Goal: Task Accomplishment & Management: Manage account settings

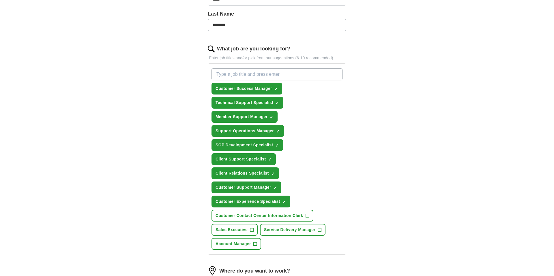
scroll to position [153, 0]
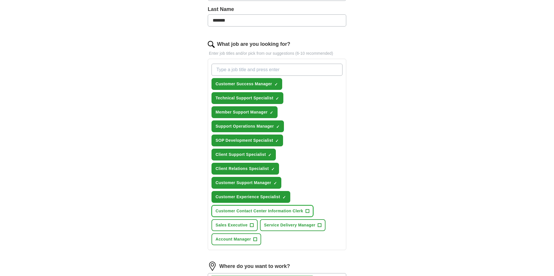
click at [308, 209] on span "+" at bounding box center [307, 211] width 3 height 5
click at [321, 226] on button "Service Delivery Manager +" at bounding box center [292, 226] width 65 height 12
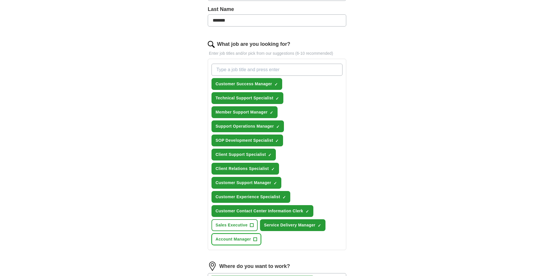
click at [256, 240] on span "+" at bounding box center [254, 239] width 3 height 5
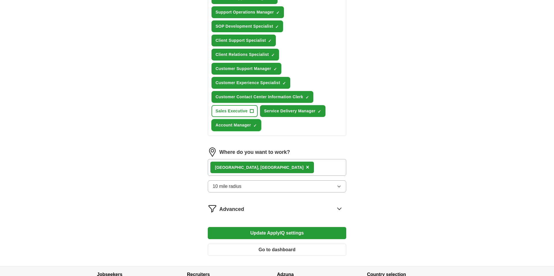
scroll to position [316, 0]
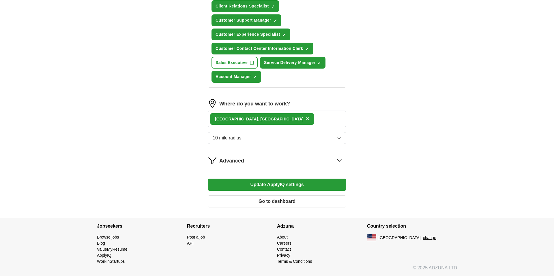
click at [286, 185] on button "Update ApplyIQ settings" at bounding box center [277, 185] width 138 height 12
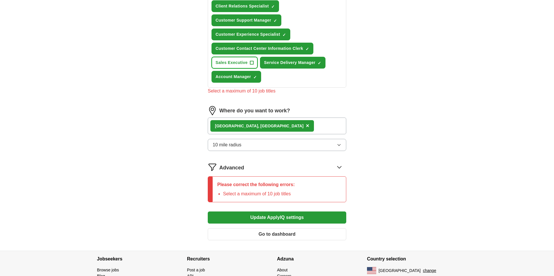
click at [251, 62] on span "+" at bounding box center [251, 63] width 3 height 5
click at [293, 220] on button "Update ApplyIQ settings" at bounding box center [277, 218] width 138 height 12
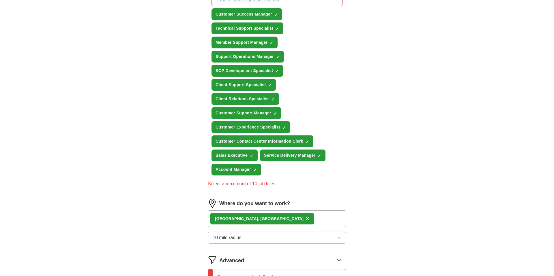
scroll to position [223, 0]
click at [0, 0] on span "×" at bounding box center [0, 0] width 0 height 0
click at [258, 170] on button "Account Manager ✓ ×" at bounding box center [236, 170] width 50 height 12
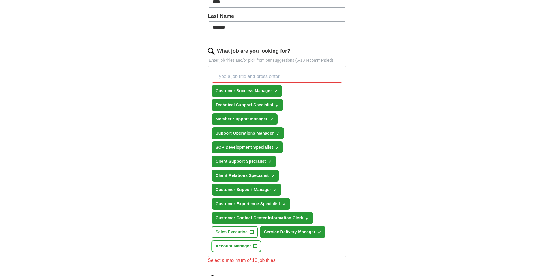
scroll to position [136, 0]
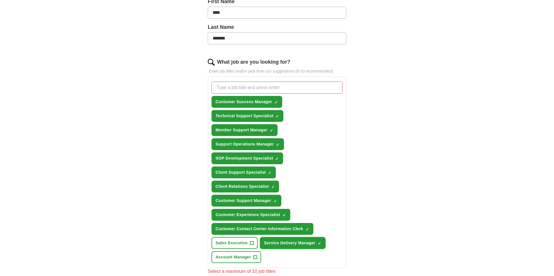
click at [0, 0] on span "×" at bounding box center [0, 0] width 0 height 0
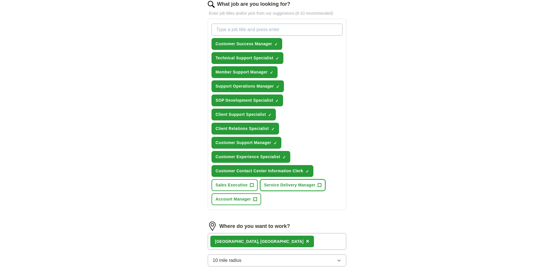
scroll to position [244, 0]
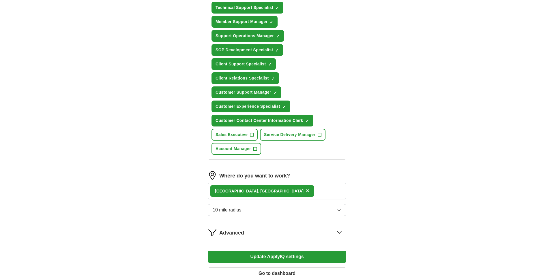
click at [299, 257] on button "Update ApplyIQ settings" at bounding box center [277, 257] width 138 height 12
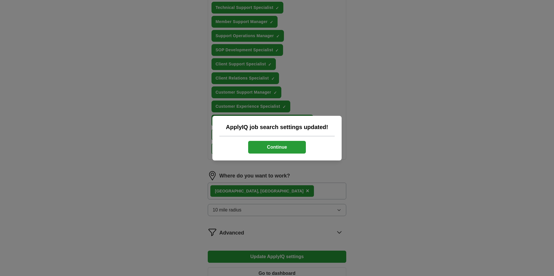
click at [285, 150] on button "Continue" at bounding box center [277, 147] width 58 height 13
